Goal: Find contact information: Find contact information

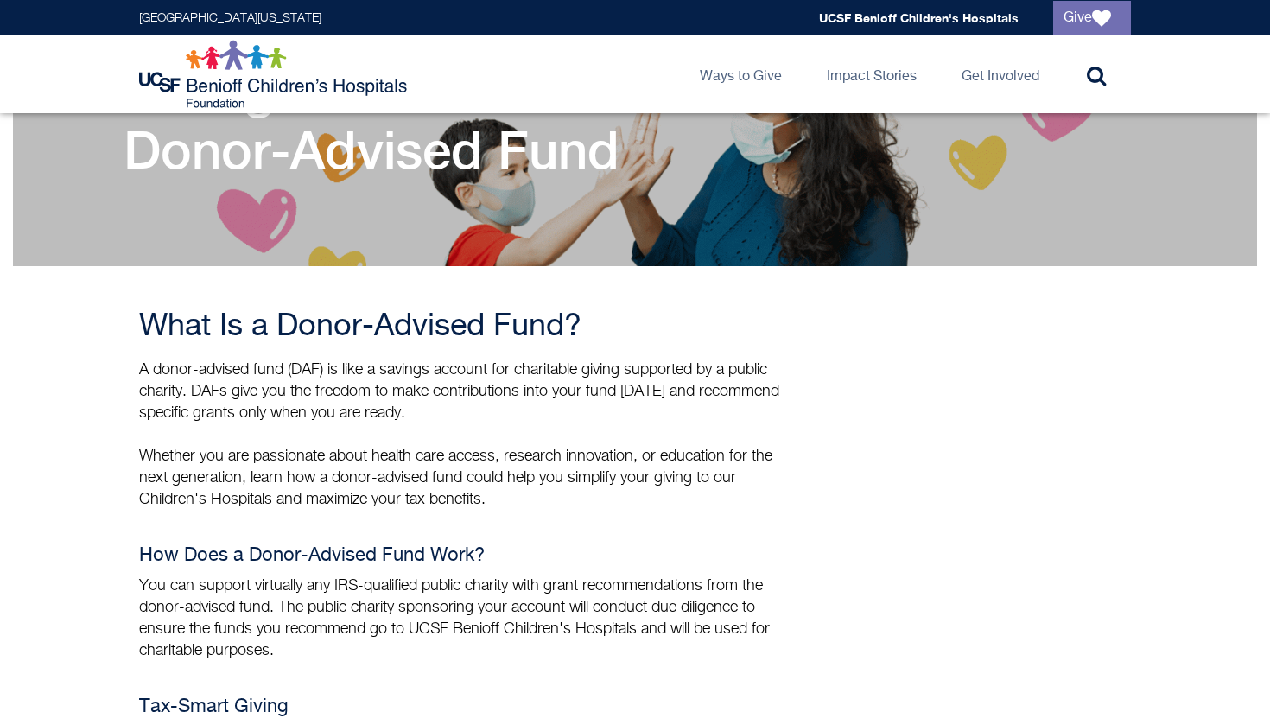
scroll to position [194, 0]
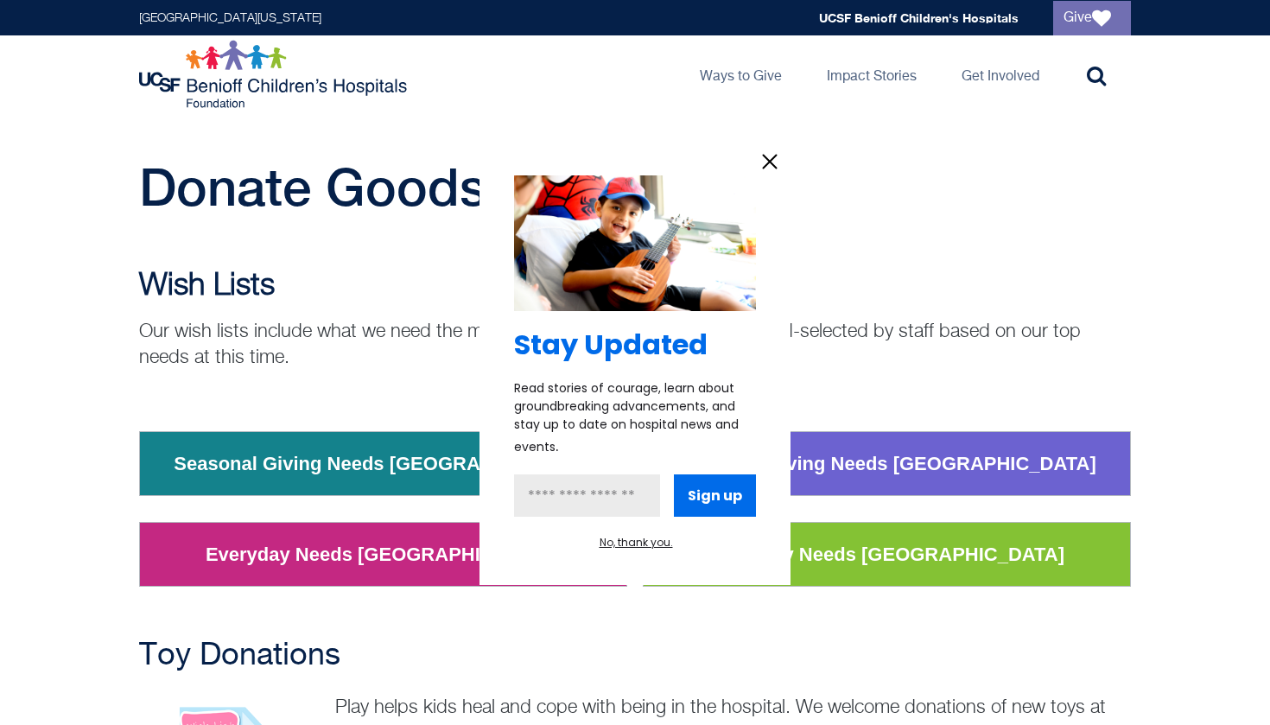
click at [769, 164] on icon "information" at bounding box center [770, 162] width 26 height 26
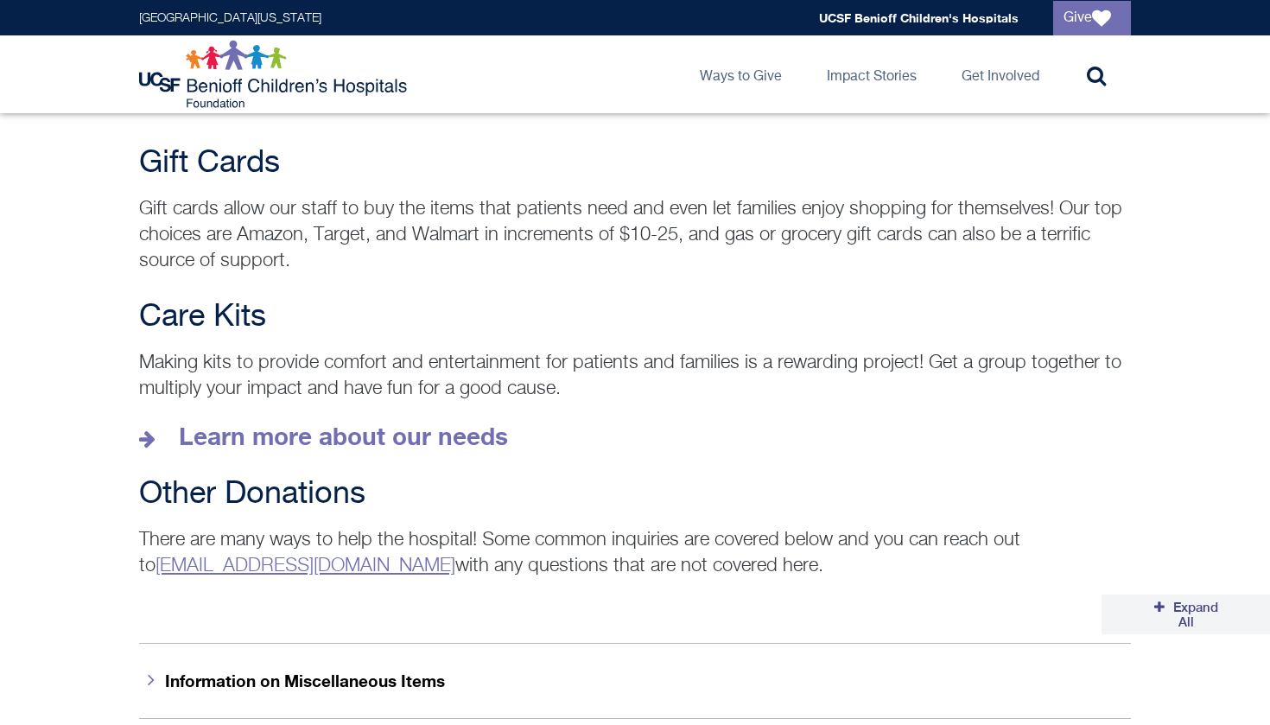
scroll to position [2351, 0]
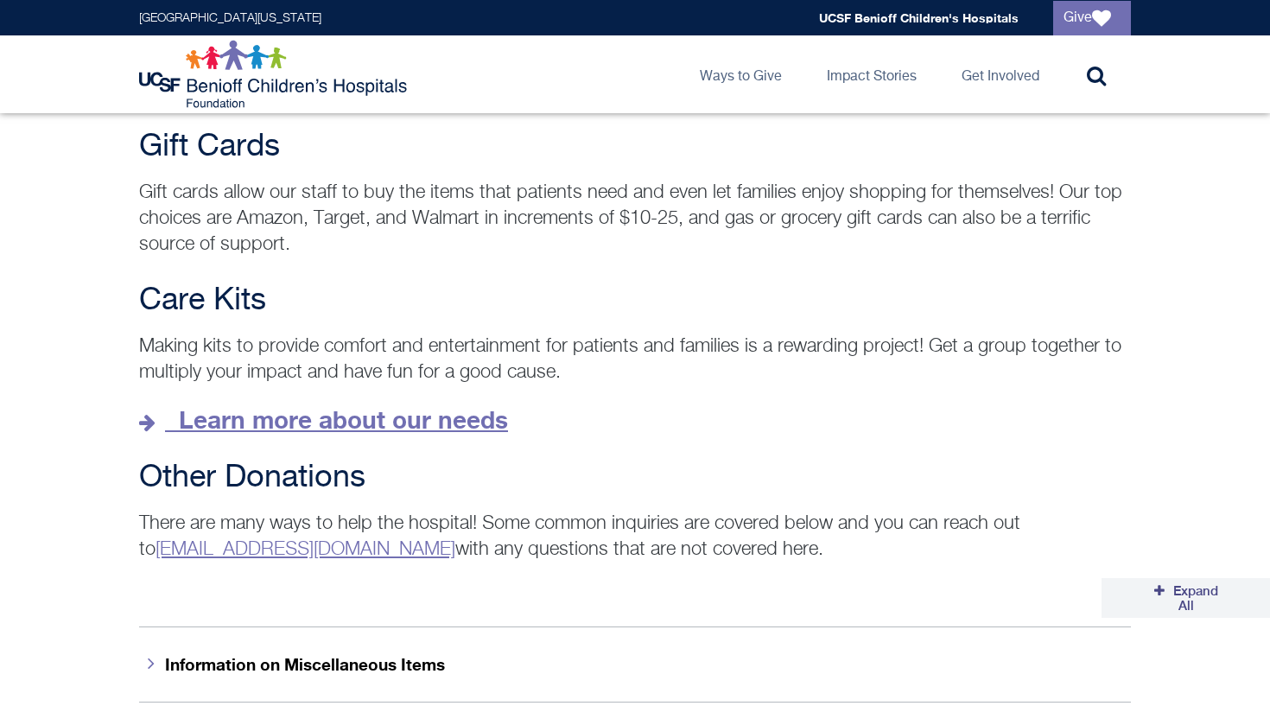
click at [370, 405] on strong "Learn more about our needs" at bounding box center [343, 419] width 329 height 29
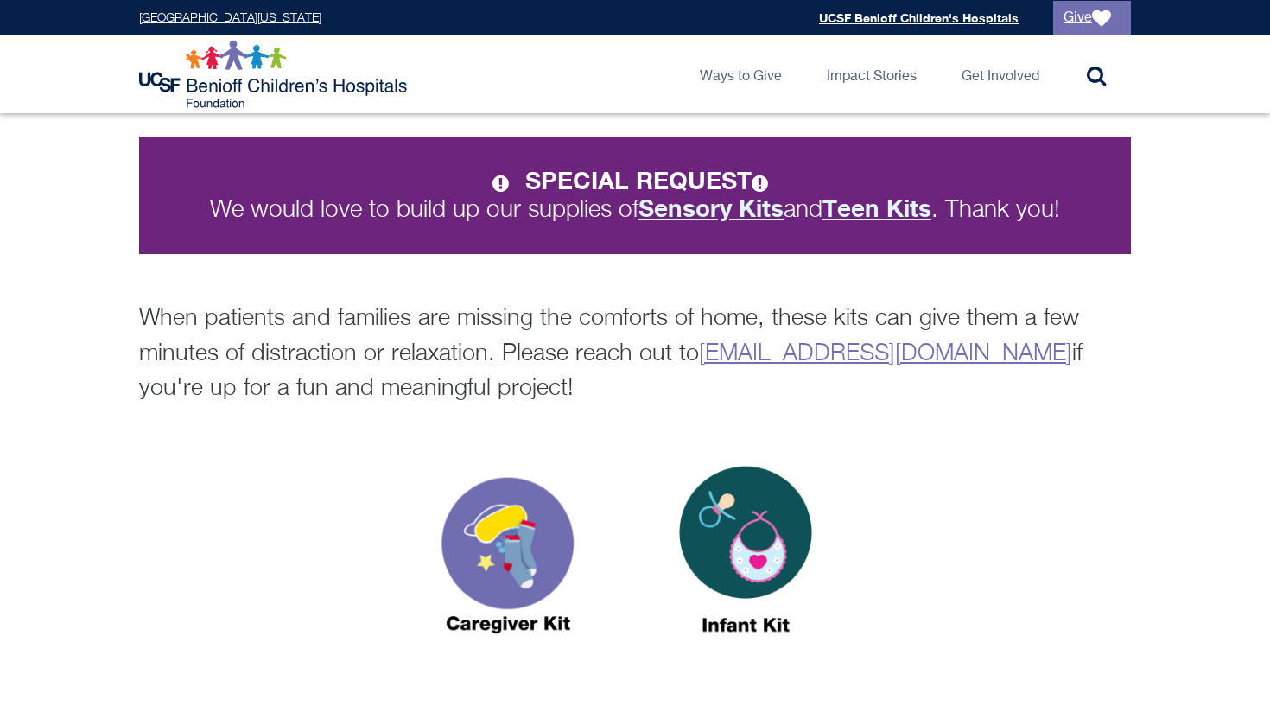
scroll to position [329, 0]
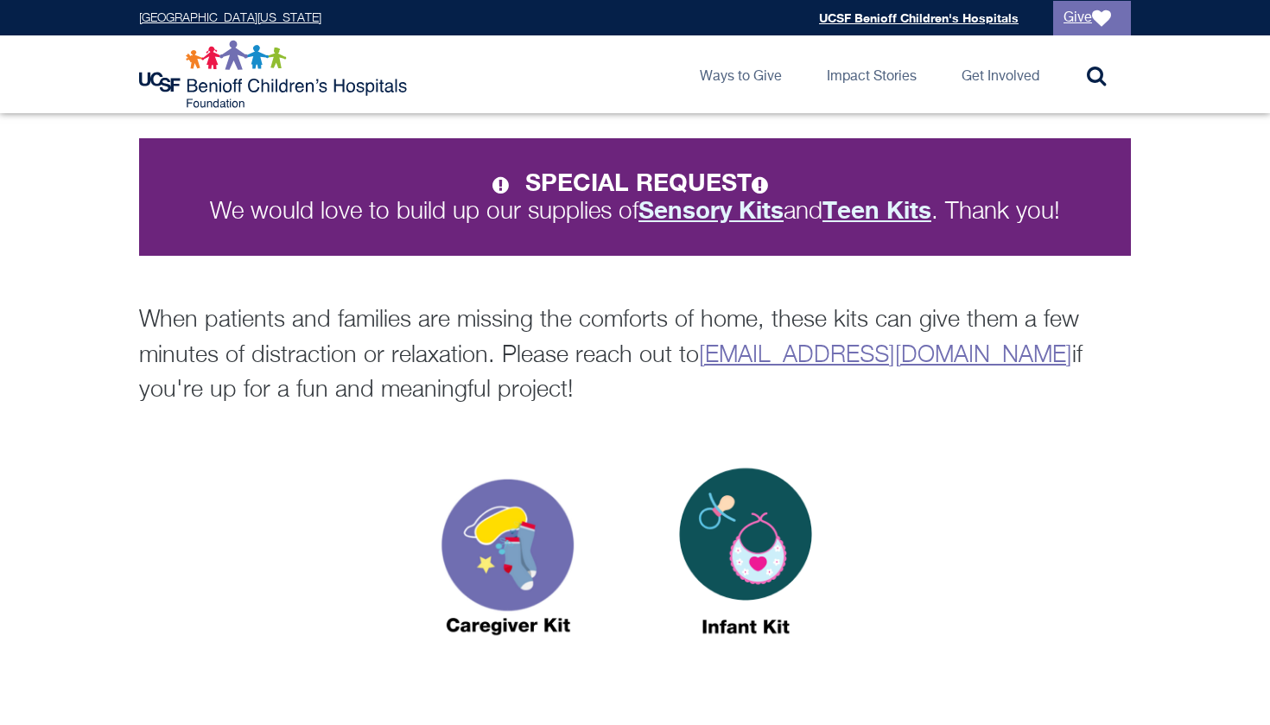
drag, startPoint x: 695, startPoint y: 352, endPoint x: 980, endPoint y: 343, distance: 284.4
click at [980, 343] on p "When patients and families are missing the comforts of home, these kits can giv…" at bounding box center [635, 355] width 992 height 105
click at [901, 351] on link "donategoods.bch@ucsf.edu" at bounding box center [885, 355] width 373 height 23
copy p "donategoods.bch@ucsf.edu"
click at [507, 307] on p "When patients and families are missing the comforts of home, these kits can giv…" at bounding box center [635, 355] width 992 height 105
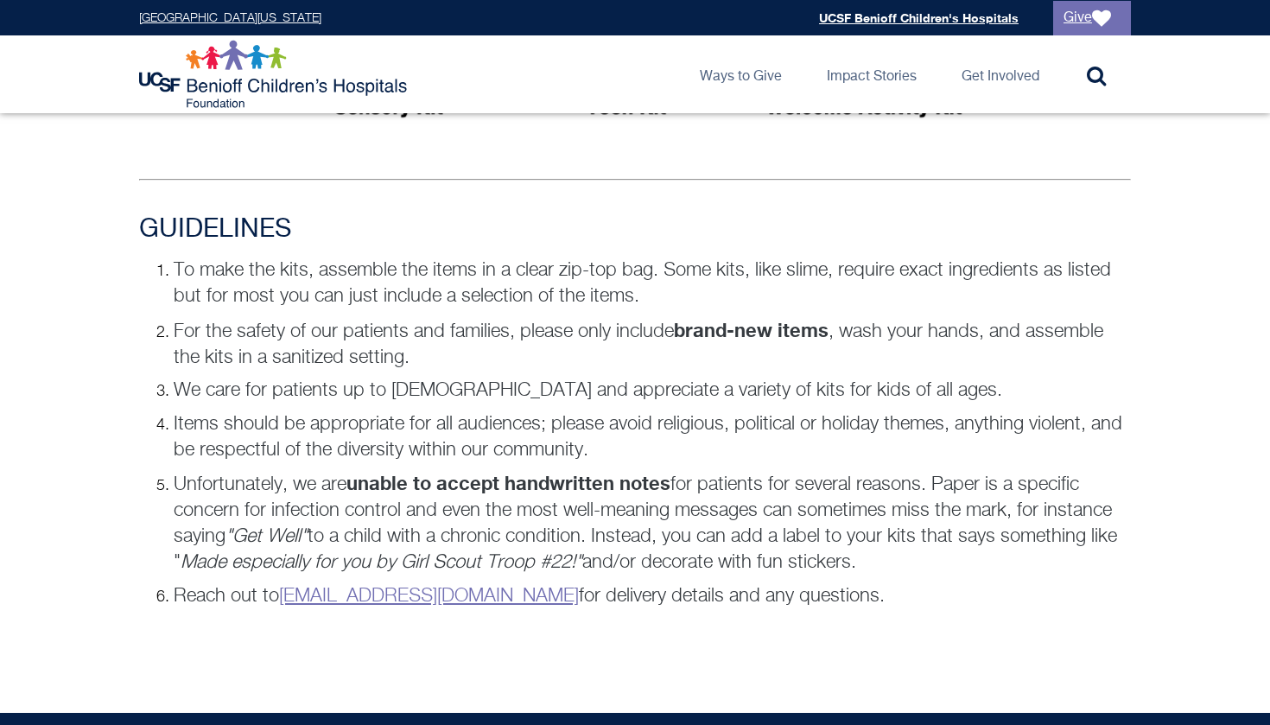
scroll to position [1133, 0]
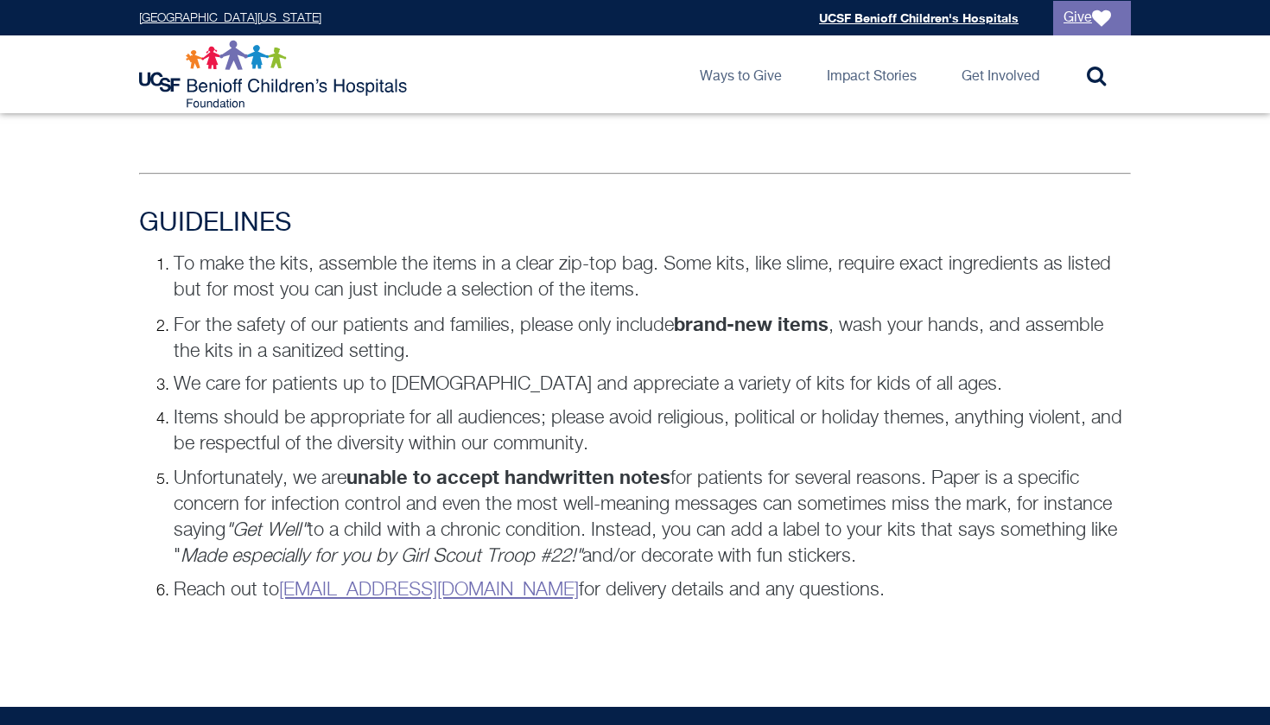
drag, startPoint x: 879, startPoint y: 599, endPoint x: 143, endPoint y: 253, distance: 812.3
click at [143, 253] on ol "To make the kits, assemble the items in a clear zip-top bag. Some kits, like sl…" at bounding box center [635, 427] width 992 height 352
copy ol "To make the kits, assemble the items in a clear zip-top bag. Some kits, like sl…"
drag, startPoint x: 526, startPoint y: 590, endPoint x: 283, endPoint y: 587, distance: 242.8
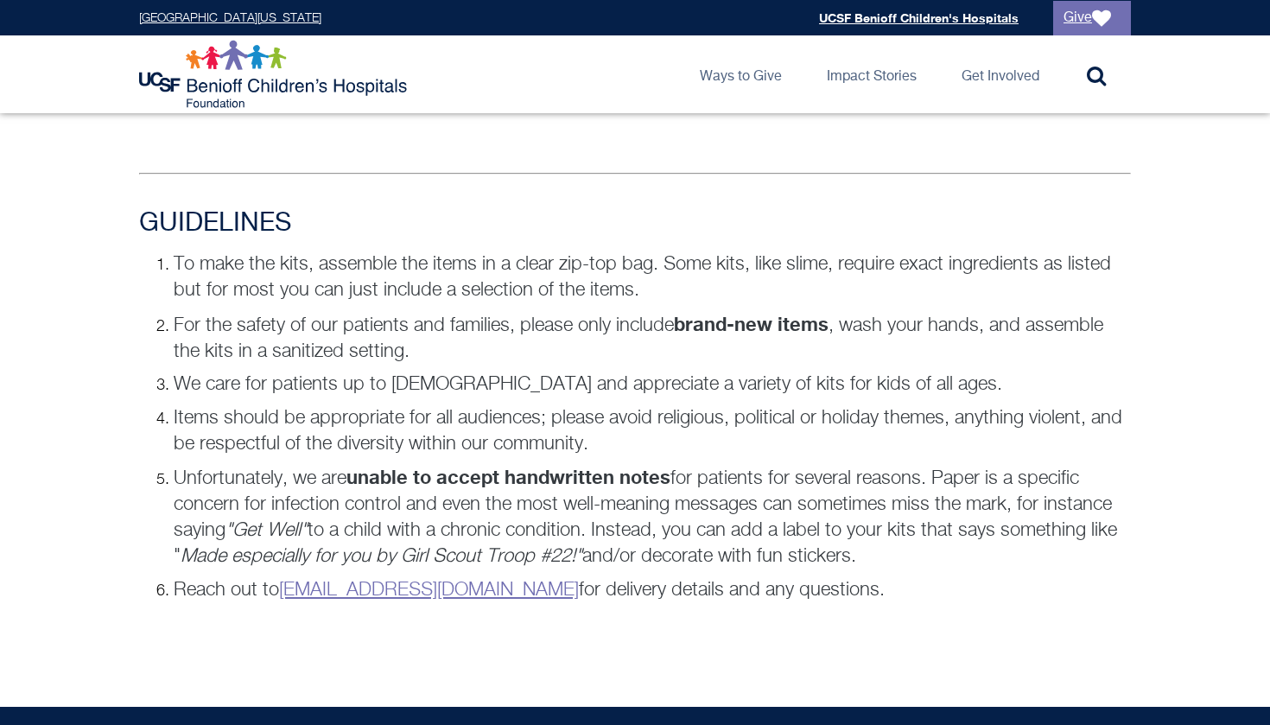
click at [283, 587] on p "Reach out to donategoods.BCH@ucsf.edu for delivery details and any questions." at bounding box center [652, 590] width 957 height 26
copy p "Reach out to donategoods.BCH@ucsf.edu"
